Goal: Check status: Check status

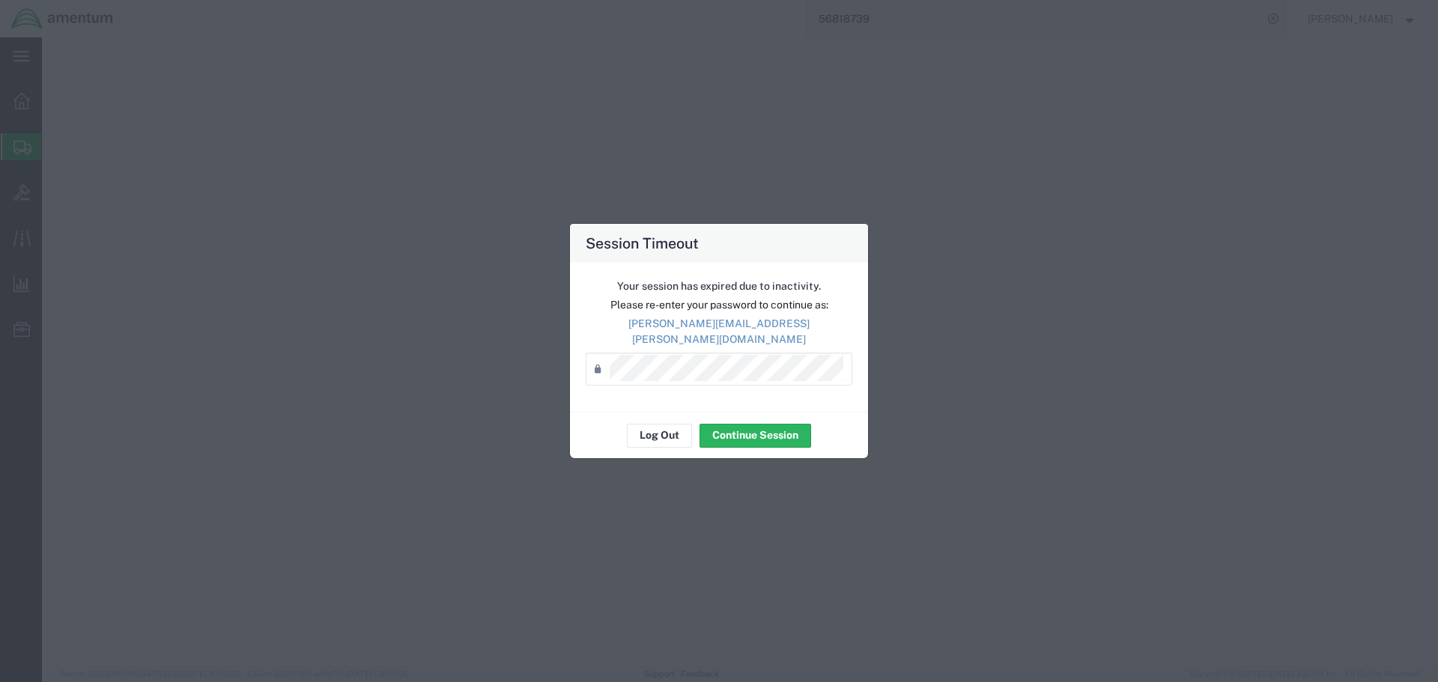
select select "49949"
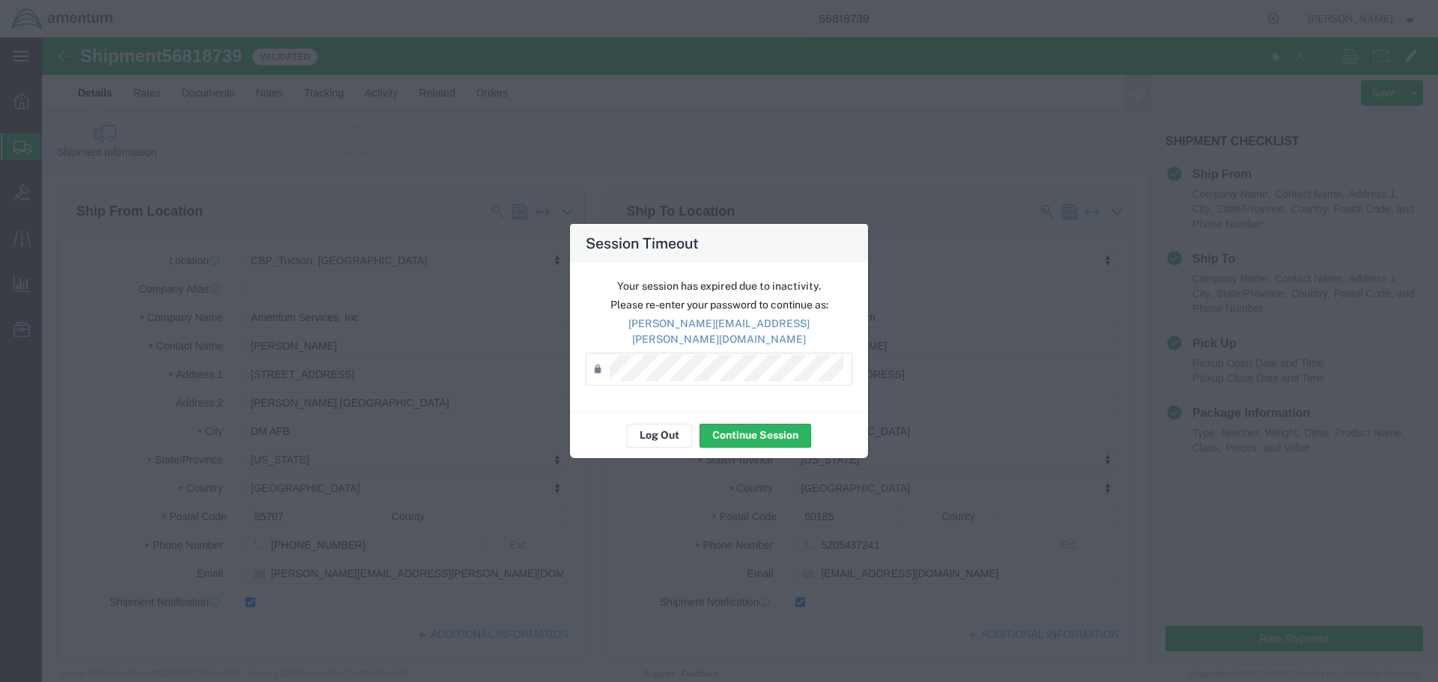
scroll to position [225, 0]
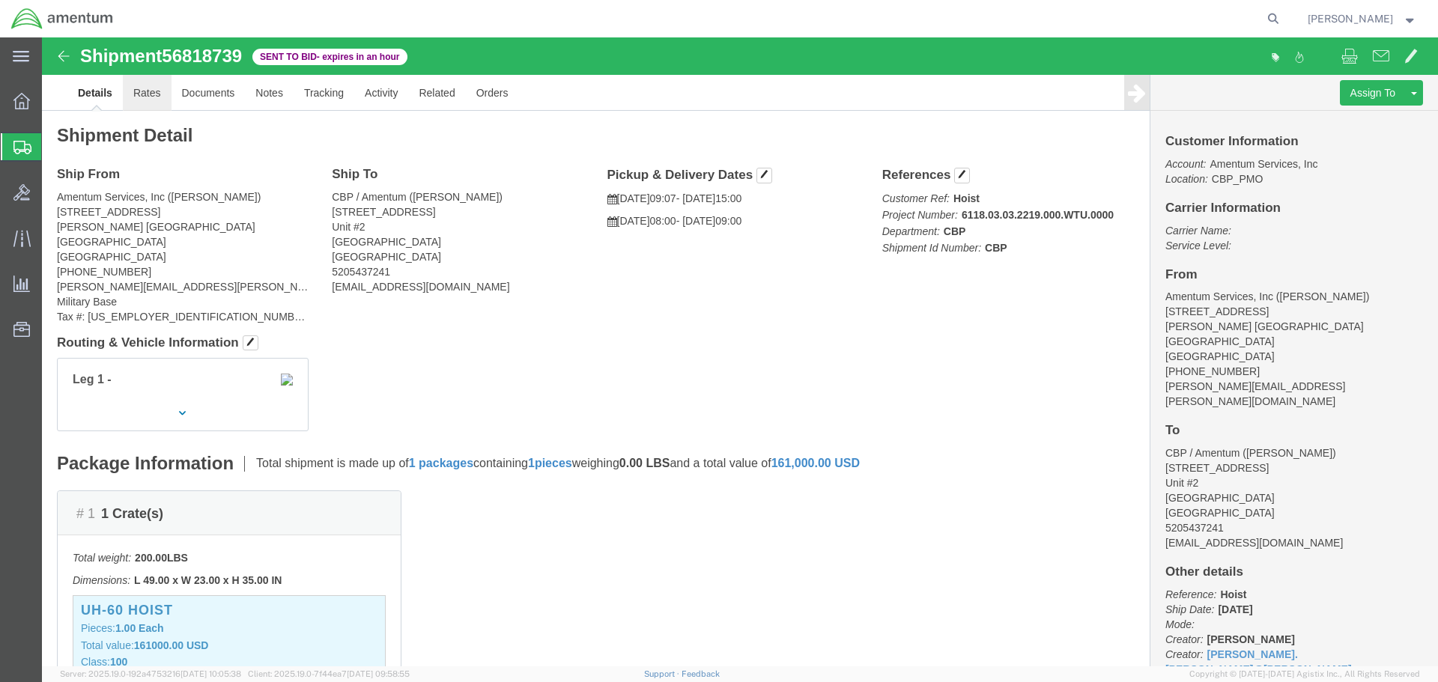
click link "Rates"
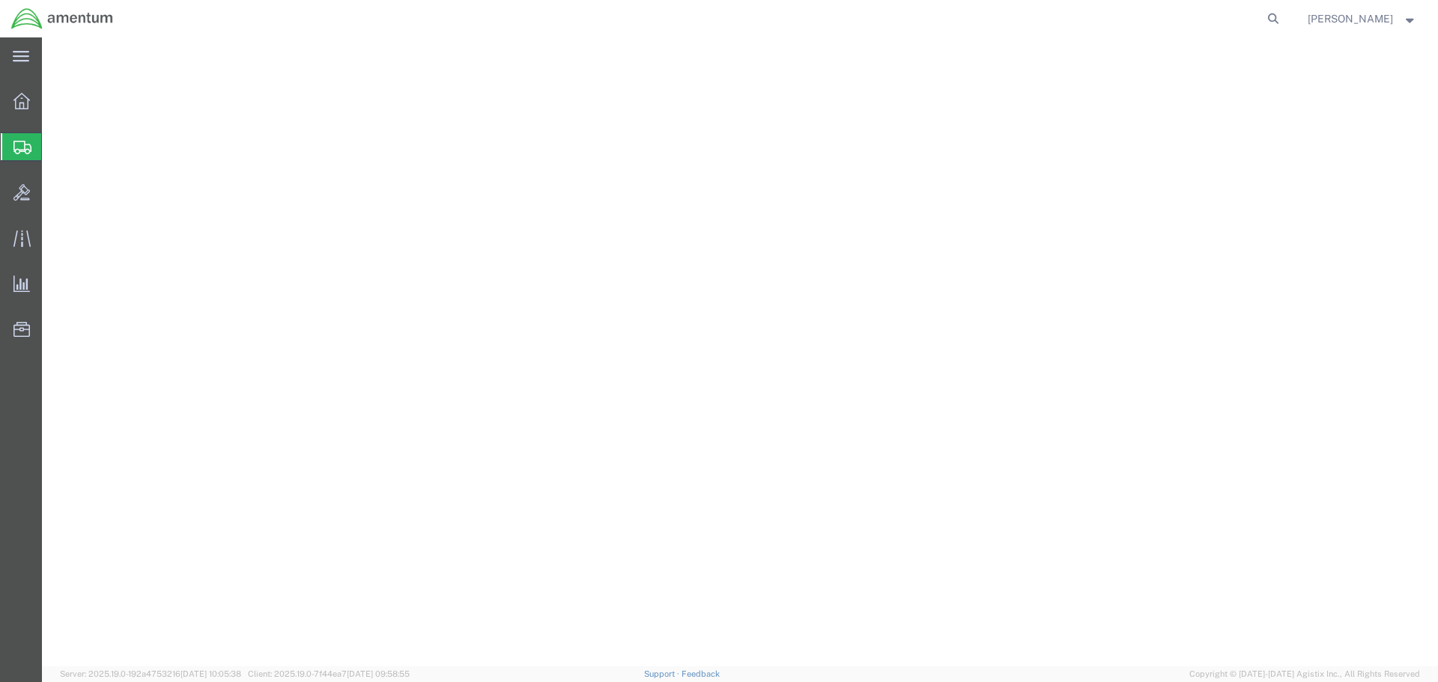
select select "49949"
select select
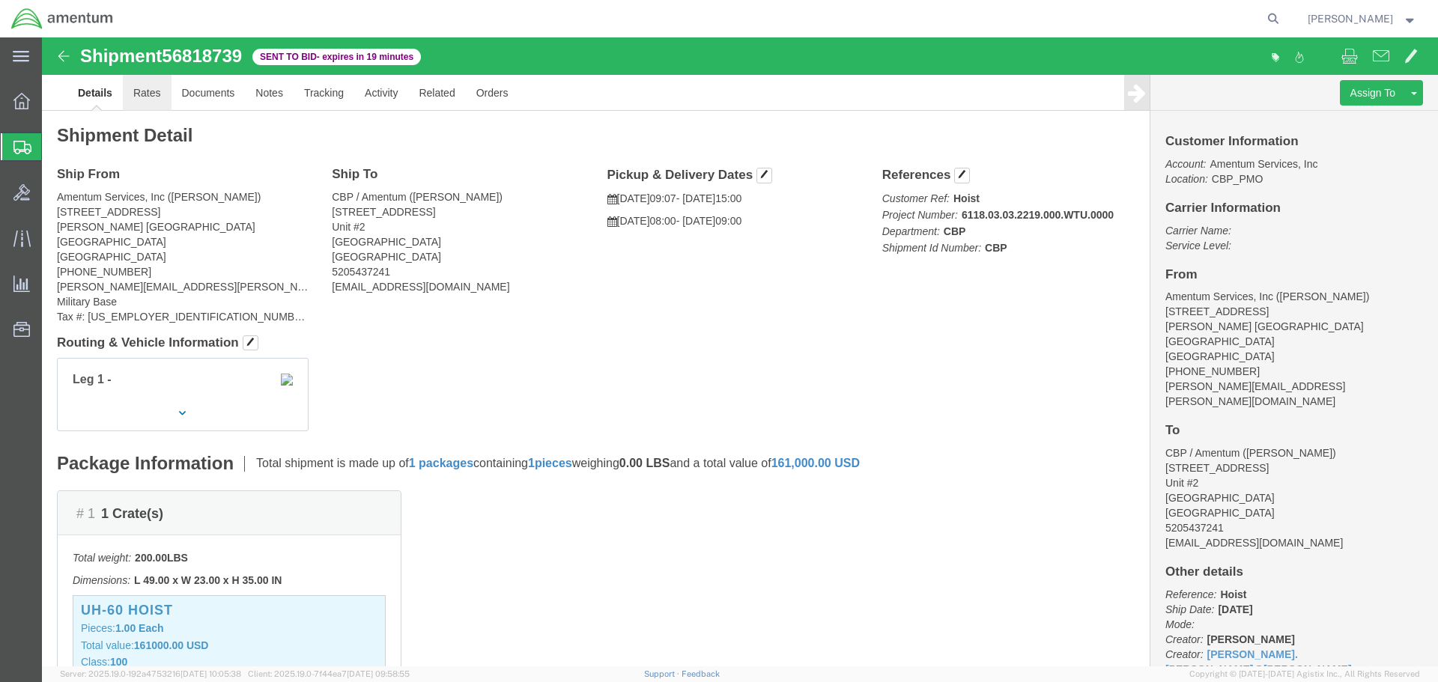
click link "Rates"
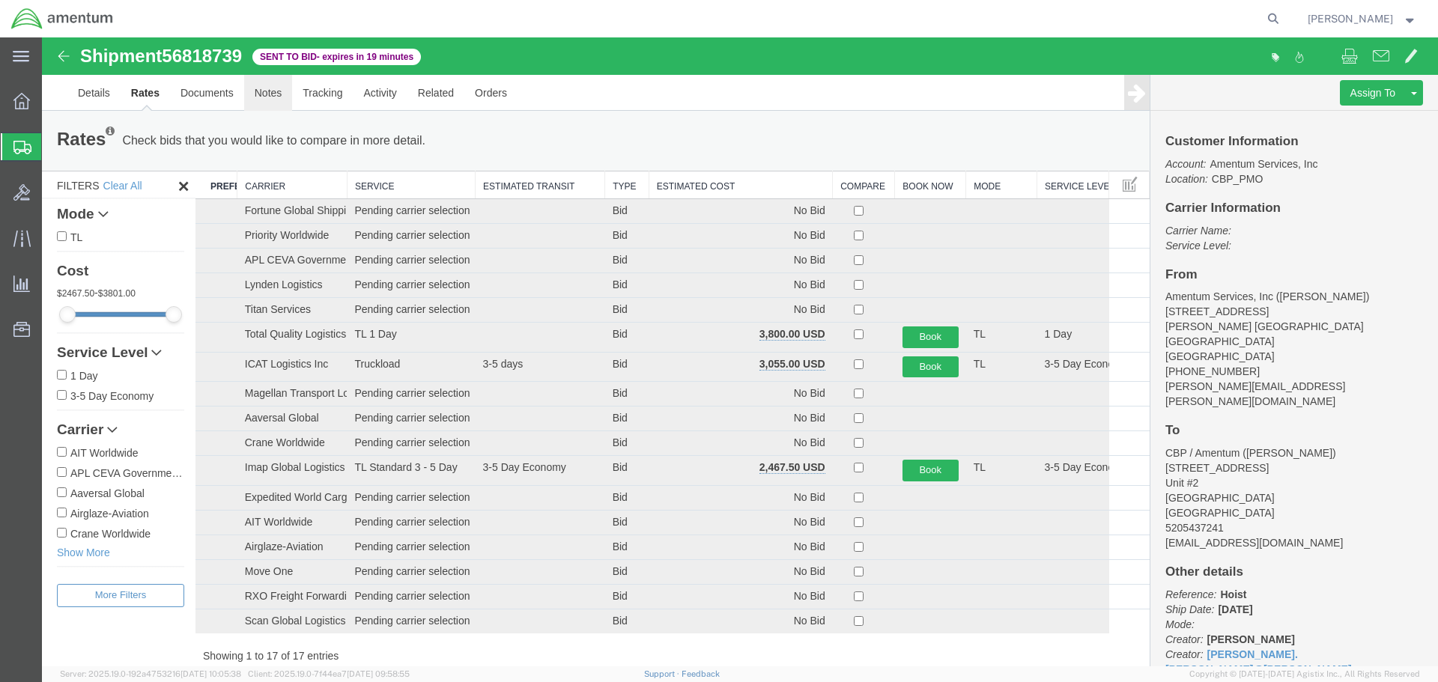
click at [270, 91] on link "Notes" at bounding box center [268, 93] width 49 height 36
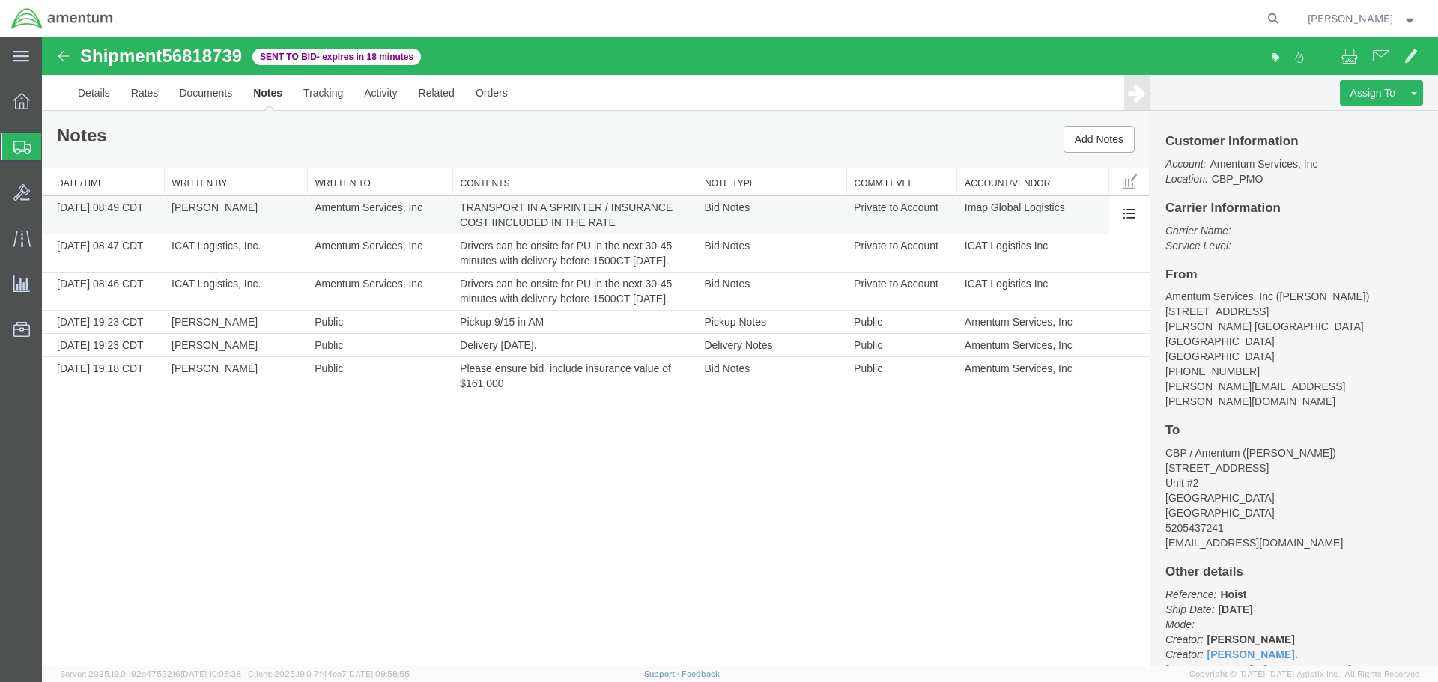
click at [358, 228] on td "Amentum Services, Inc" at bounding box center [379, 215] width 145 height 38
click at [187, 48] on span "56818739" at bounding box center [202, 56] width 80 height 20
copy span "56818739"
click at [64, 58] on img at bounding box center [64, 56] width 18 height 18
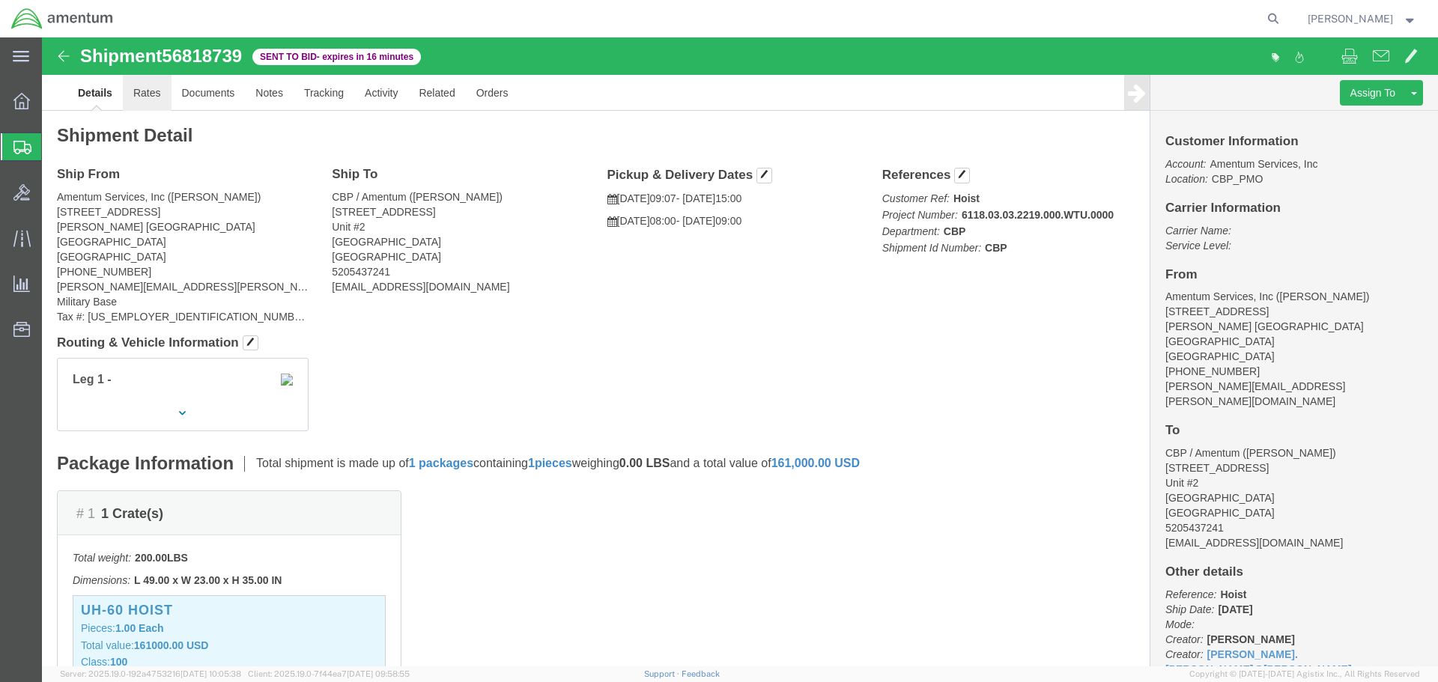
drag, startPoint x: 118, startPoint y: 54, endPoint x: 156, endPoint y: 69, distance: 41.0
click link "Rates"
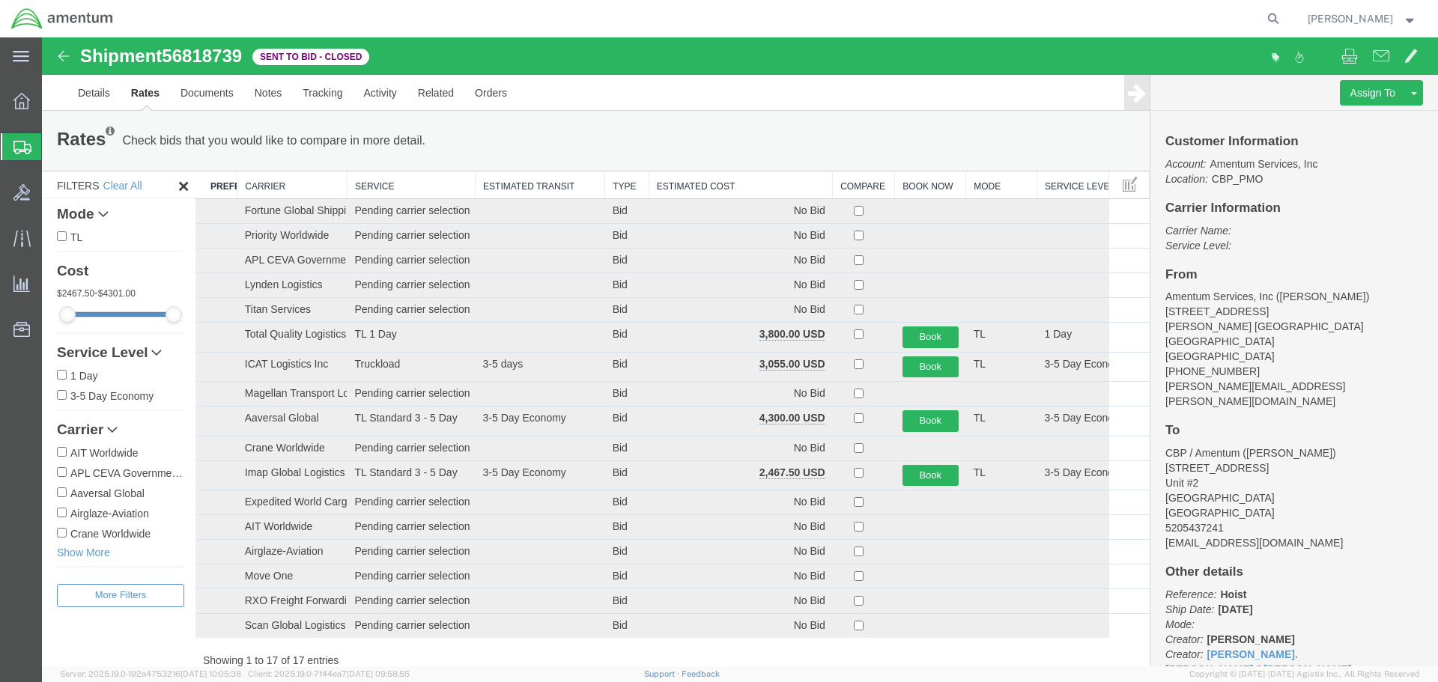
drag, startPoint x: 724, startPoint y: 190, endPoint x: 730, endPoint y: 198, distance: 10.2
click at [724, 190] on th "Estimated Cost" at bounding box center [741, 186] width 184 height 28
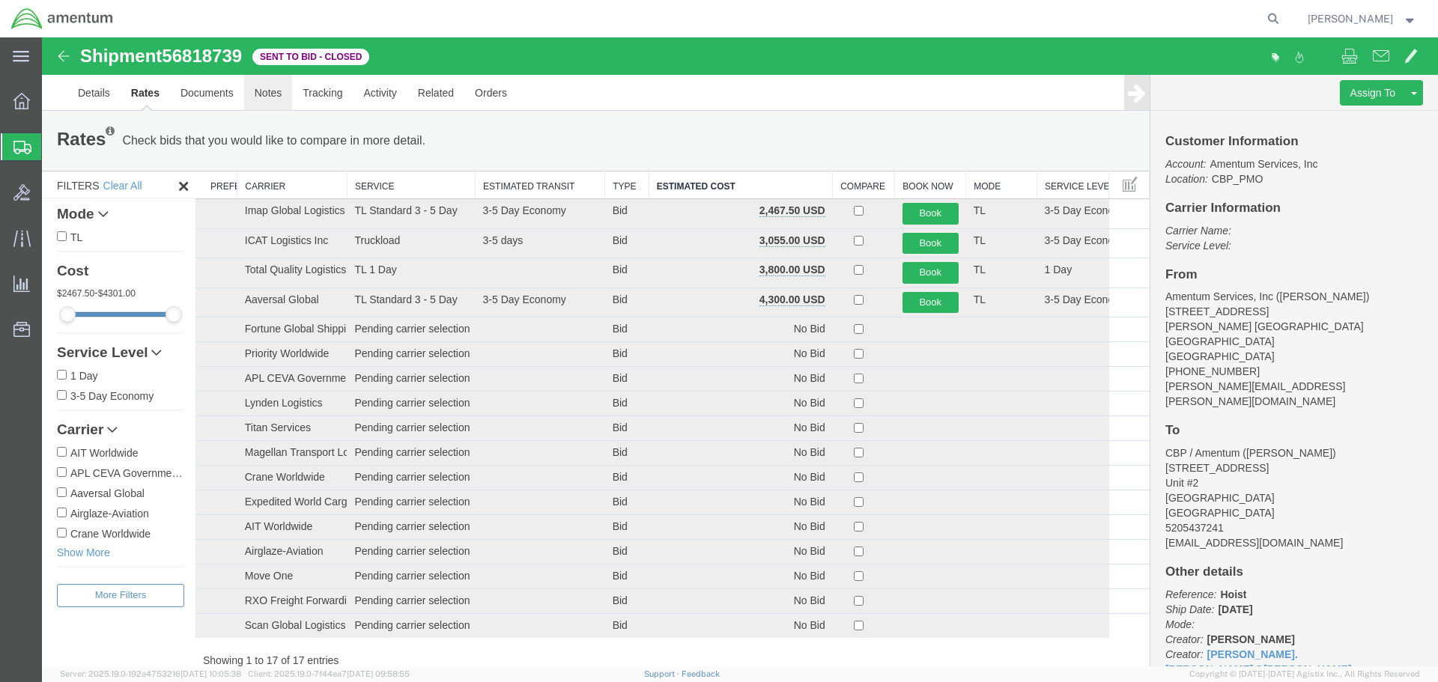
click at [270, 97] on link "Notes" at bounding box center [268, 93] width 49 height 36
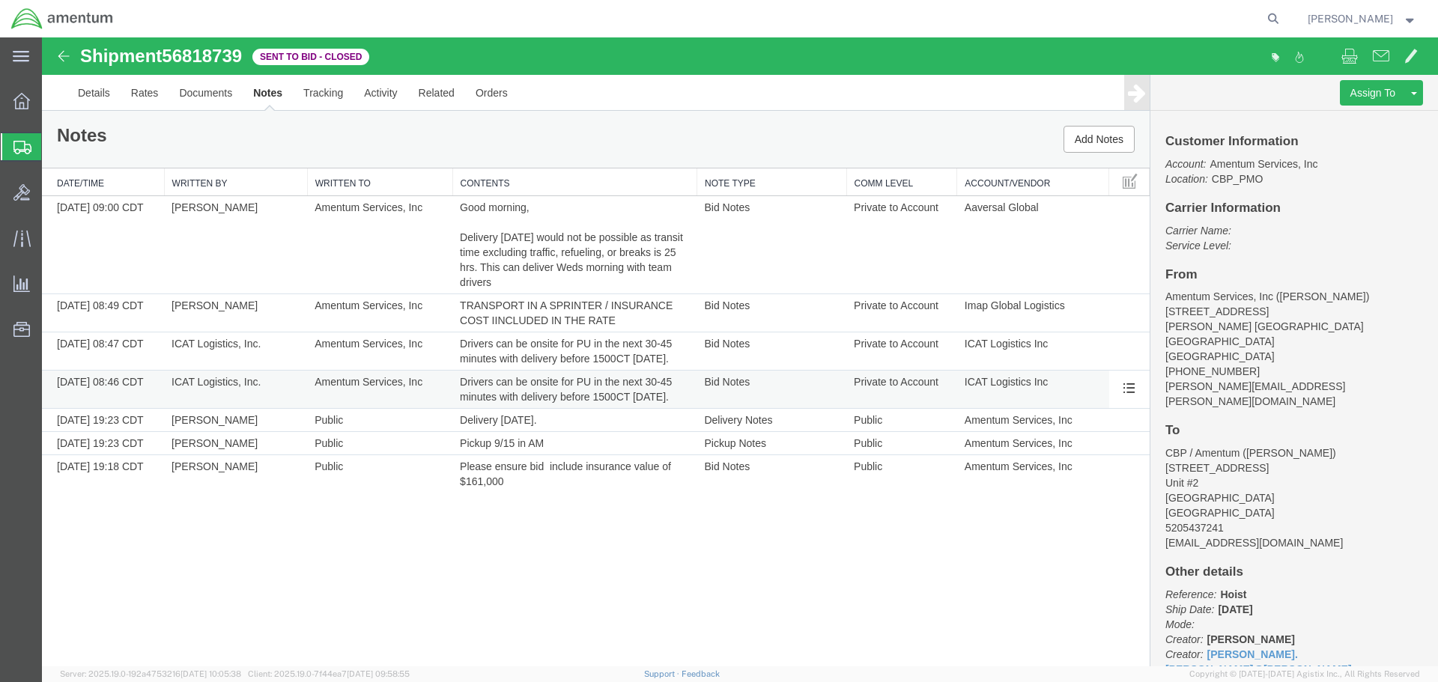
click at [508, 390] on td "Drivers can be onsite for PU in the next 30-45 minutes with delivery before 150…" at bounding box center [574, 390] width 244 height 38
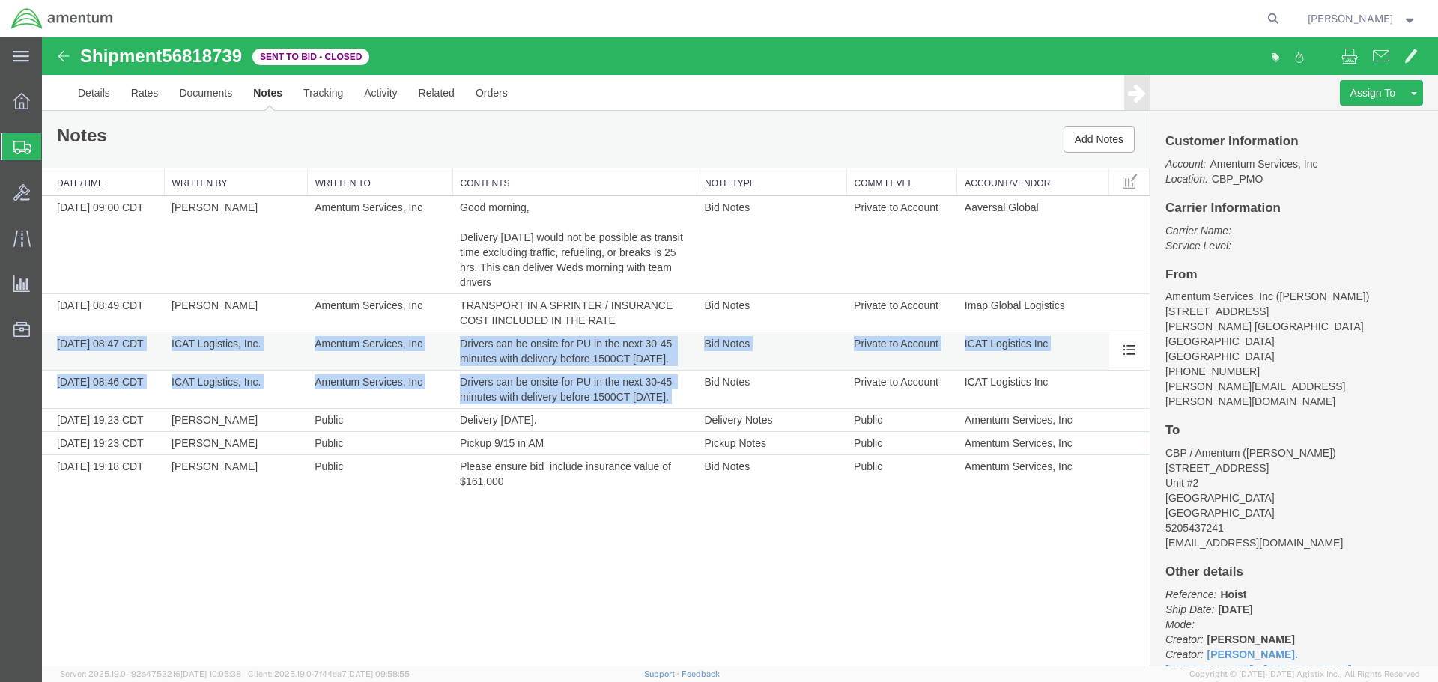
drag, startPoint x: 682, startPoint y: 399, endPoint x: 46, endPoint y: 337, distance: 639.0
click at [46, 337] on tbody "09/15/2025 09:00 CDT Bryan Terry Amentum Services, Inc Good morning, Delivery t…" at bounding box center [596, 344] width 1108 height 297
click at [596, 378] on span "Drivers can be onsite for PU in the next 30-45 minutes with delivery before 150…" at bounding box center [567, 389] width 215 height 27
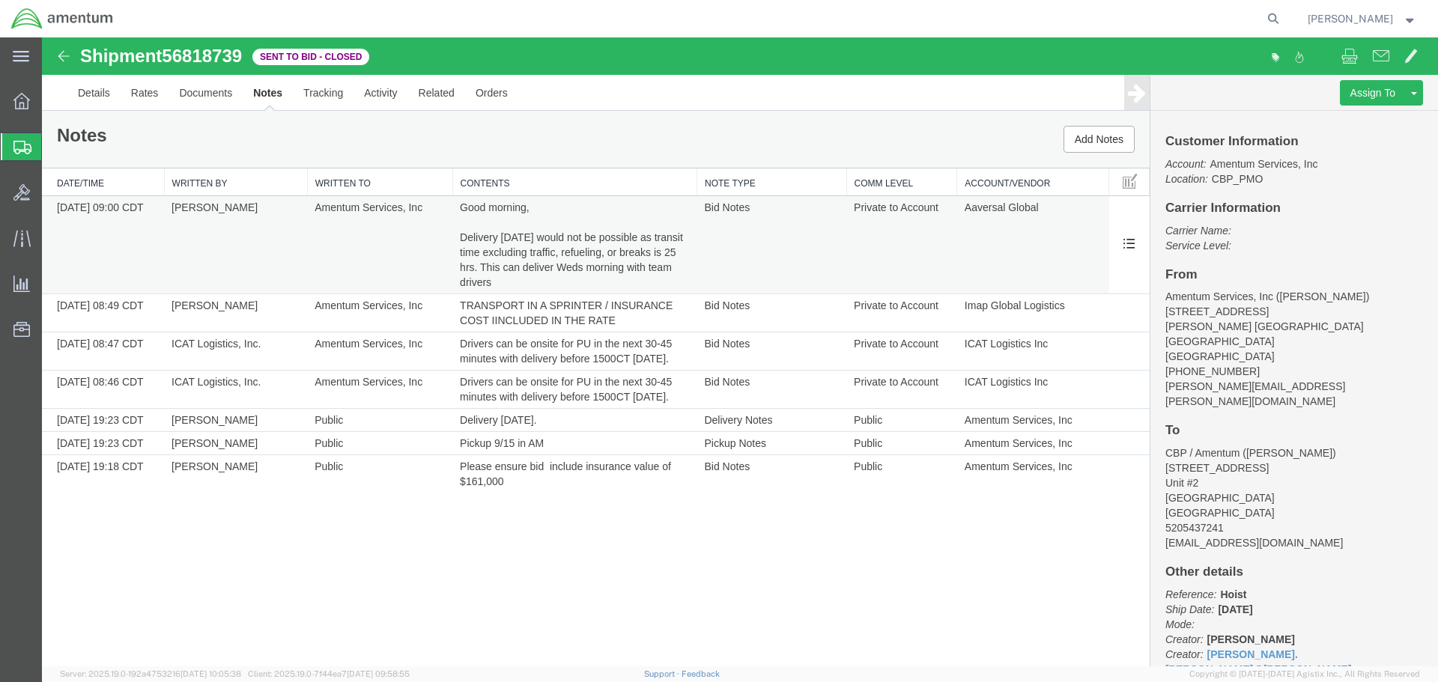
drag, startPoint x: 677, startPoint y: 396, endPoint x: 380, endPoint y: 282, distance: 318.5
click at [378, 281] on tbody "09/15/2025 09:00 CDT Bryan Terry Amentum Services, Inc Good morning, Delivery t…" at bounding box center [596, 344] width 1108 height 297
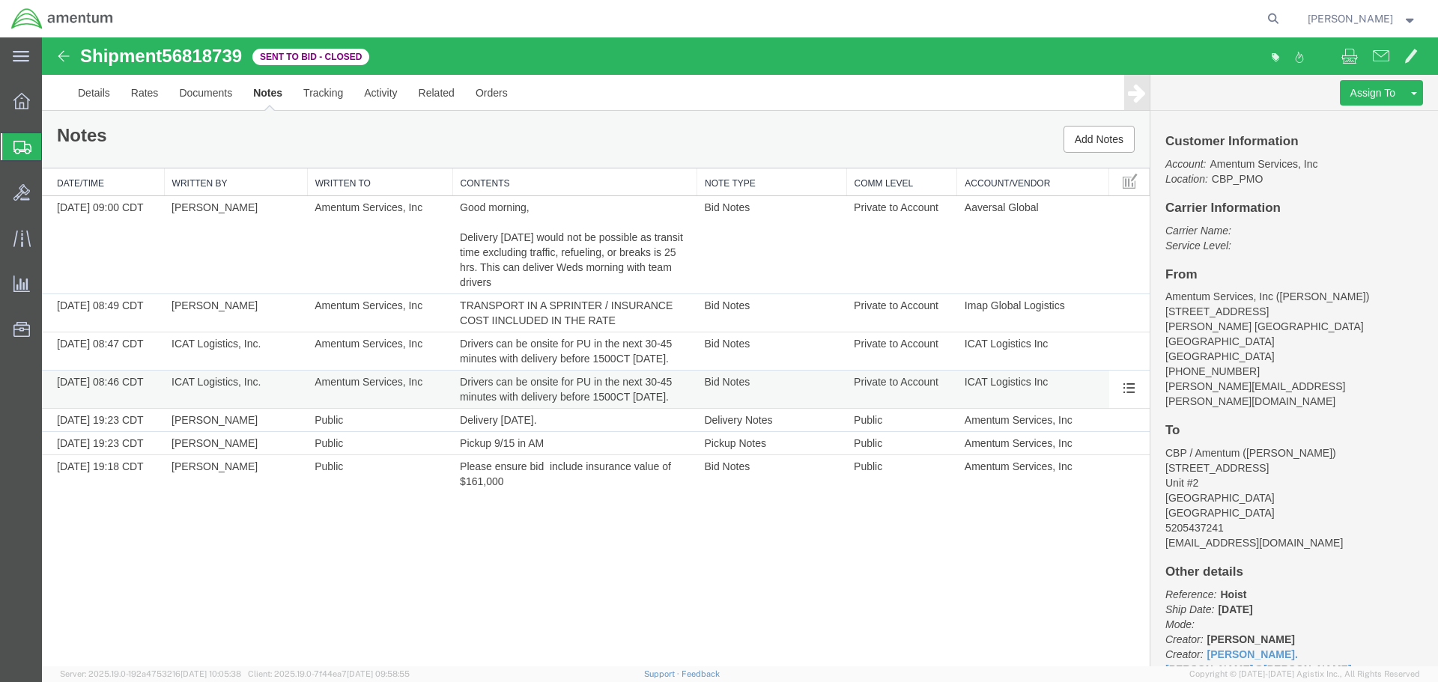
click at [600, 373] on td "Drivers can be onsite for PU in the next 30-45 minutes with delivery before 150…" at bounding box center [574, 390] width 244 height 38
click at [154, 95] on link "Rates" at bounding box center [145, 93] width 49 height 36
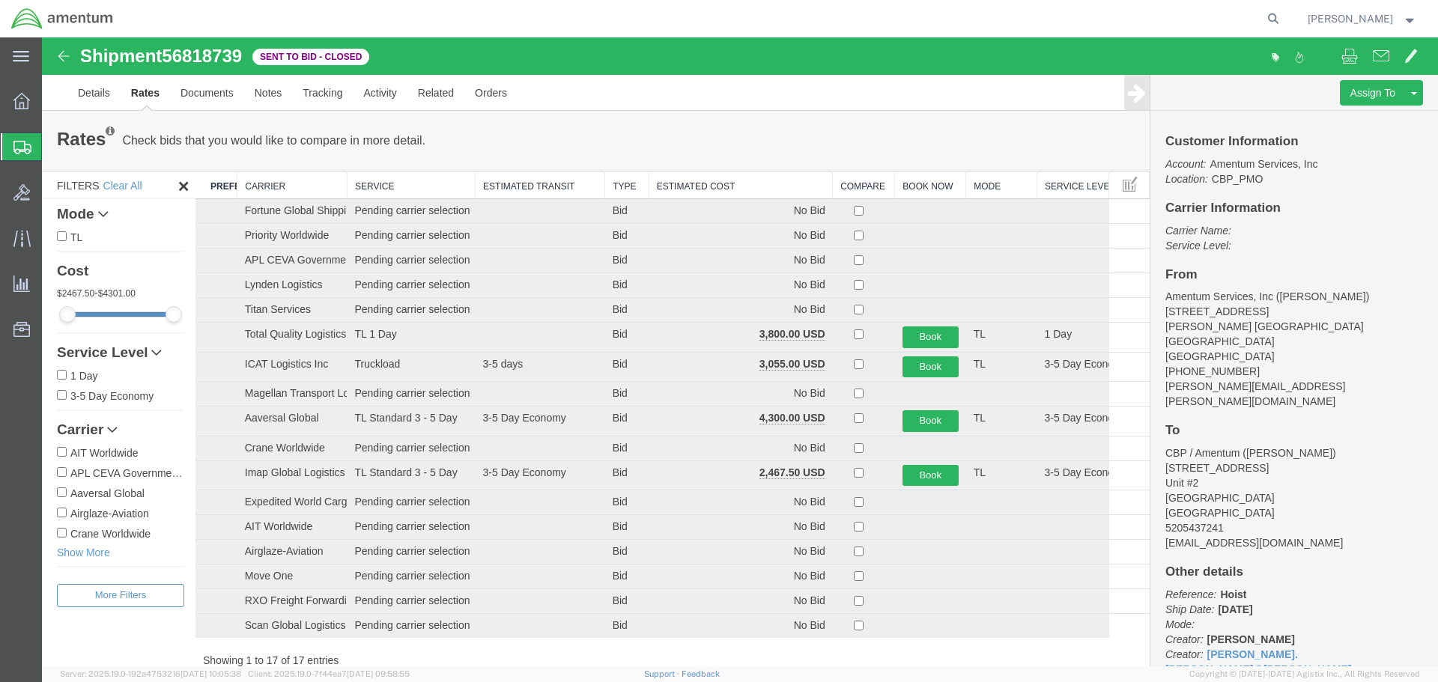
click at [695, 186] on th "Estimated Cost" at bounding box center [741, 186] width 184 height 28
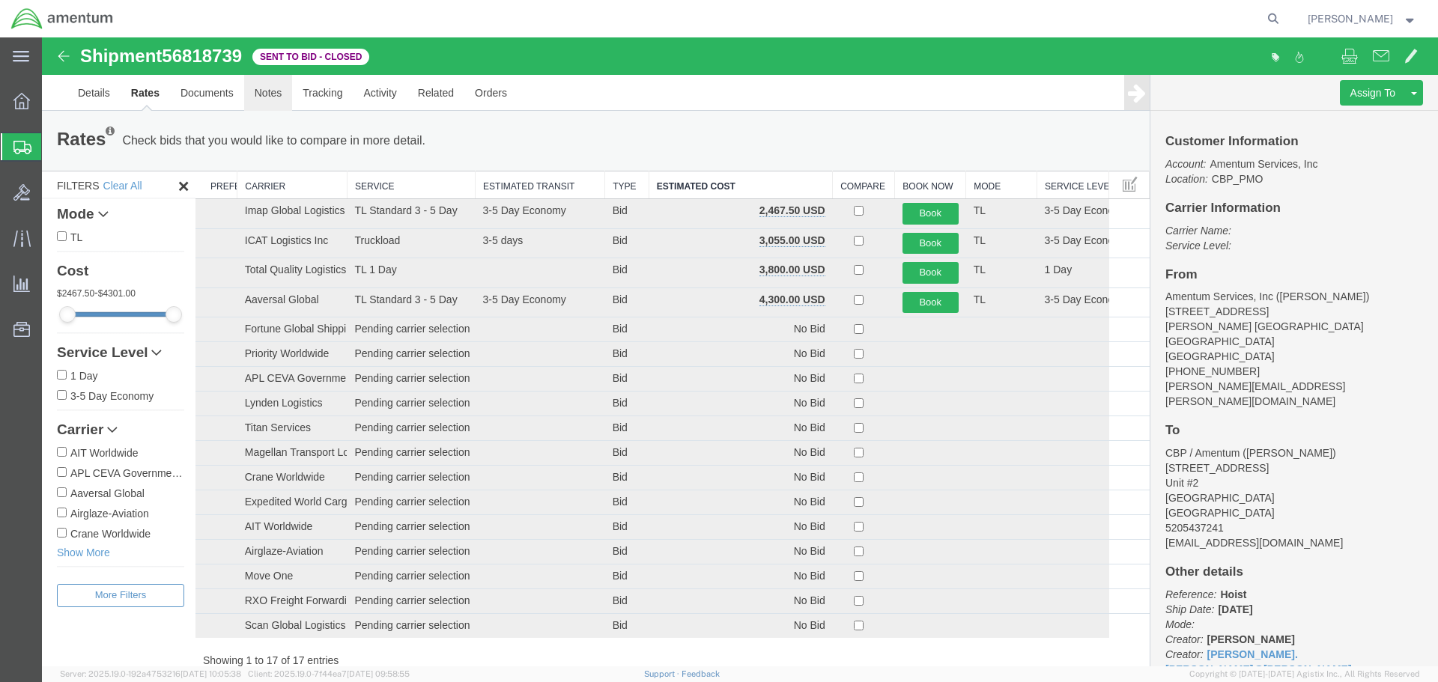
drag, startPoint x: 277, startPoint y: 94, endPoint x: 271, endPoint y: 109, distance: 16.8
click at [277, 94] on link "Notes" at bounding box center [268, 93] width 49 height 36
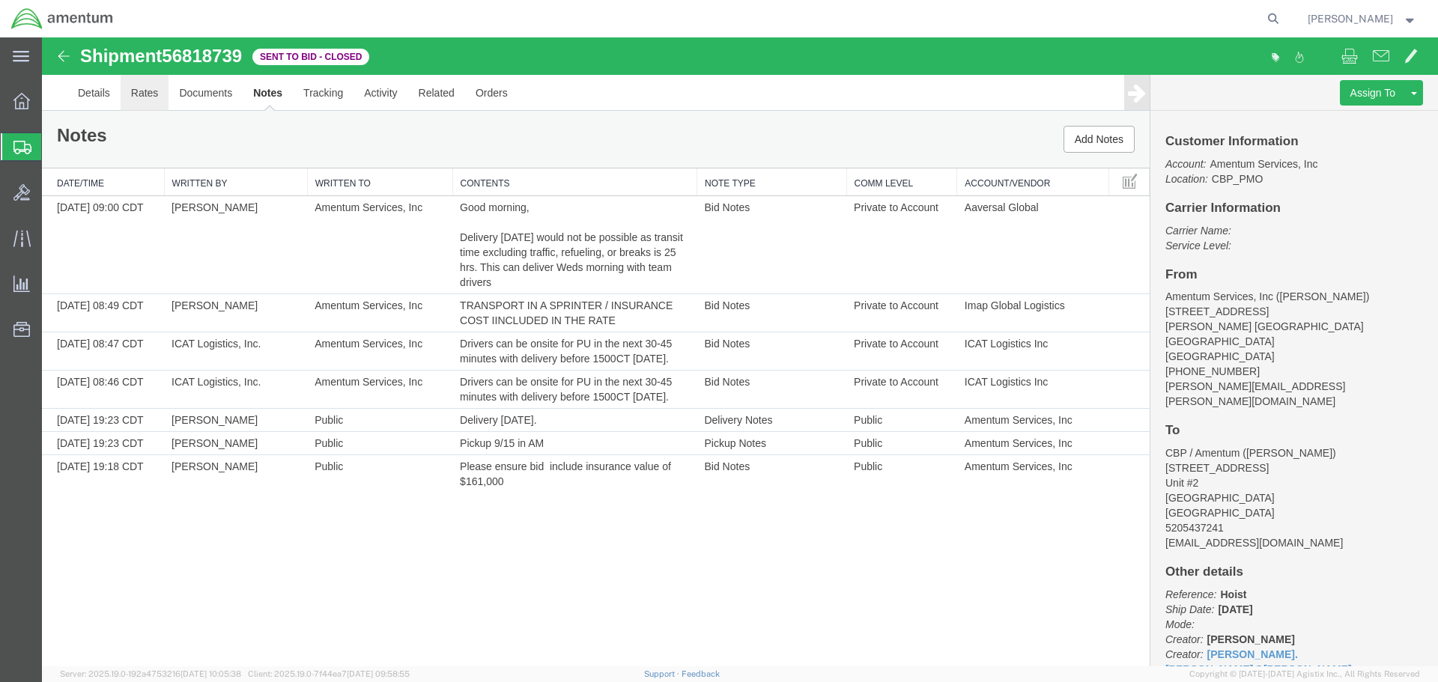
click at [155, 94] on link "Rates" at bounding box center [145, 93] width 49 height 36
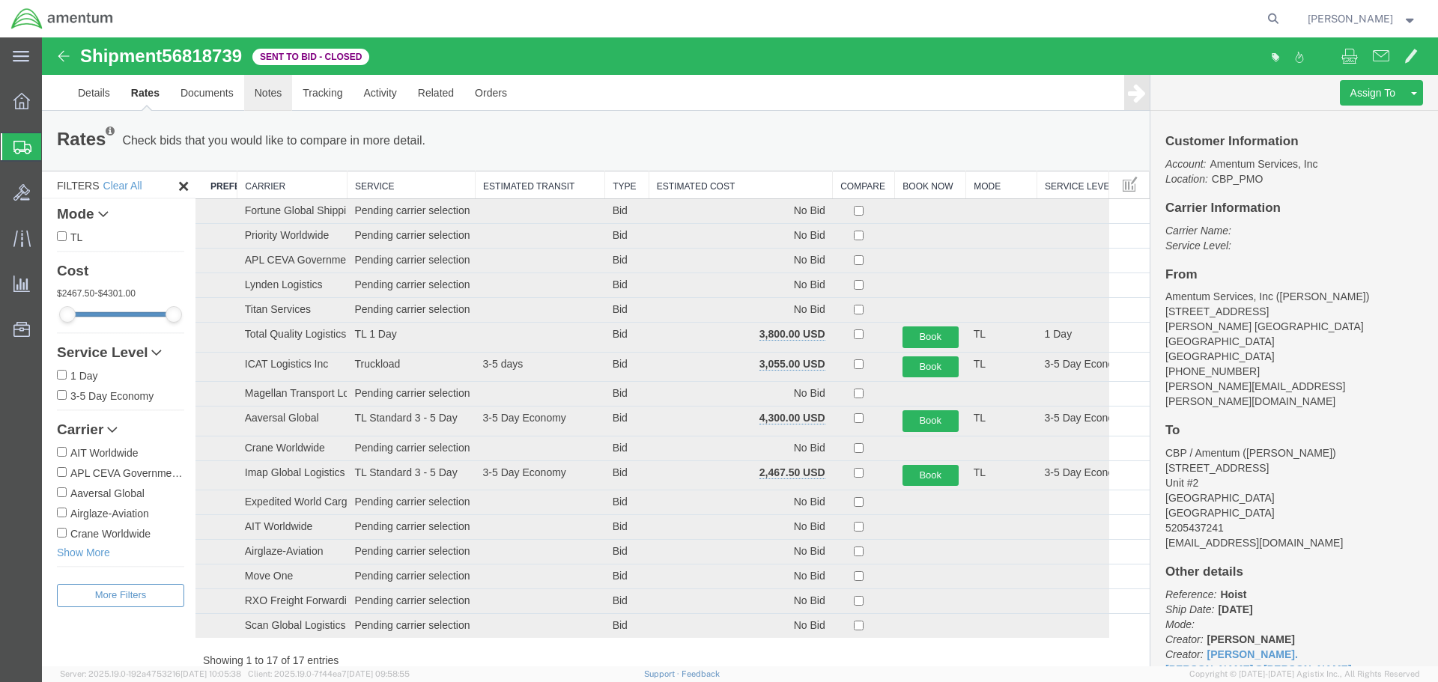
click at [274, 95] on link "Notes" at bounding box center [268, 93] width 49 height 36
